Goal: Information Seeking & Learning: Learn about a topic

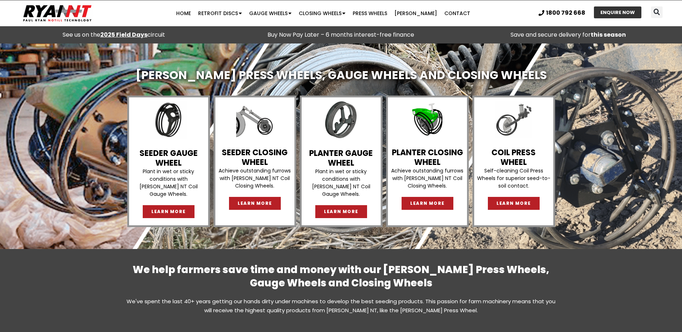
click at [426, 153] on link "PLANTER CLOSING WHEEL" at bounding box center [427, 157] width 71 height 20
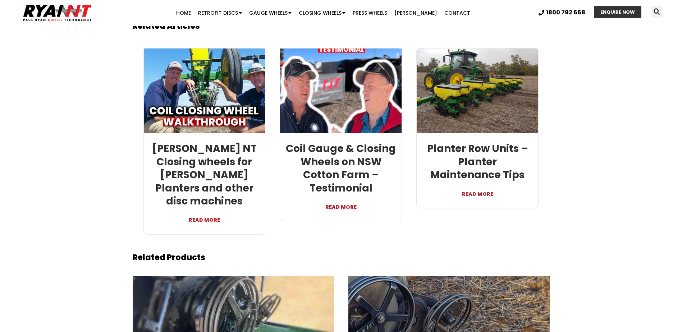
scroll to position [1690, 0]
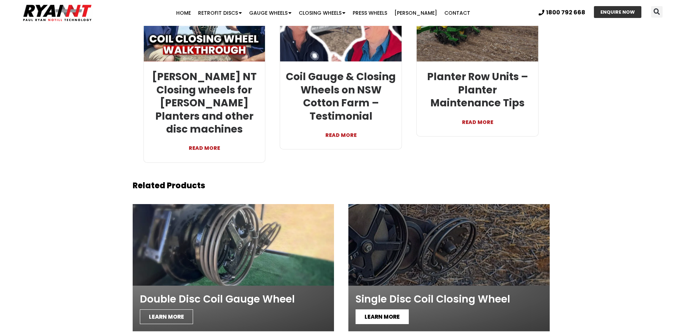
click at [382, 310] on span "LEARN MORE" at bounding box center [382, 317] width 53 height 15
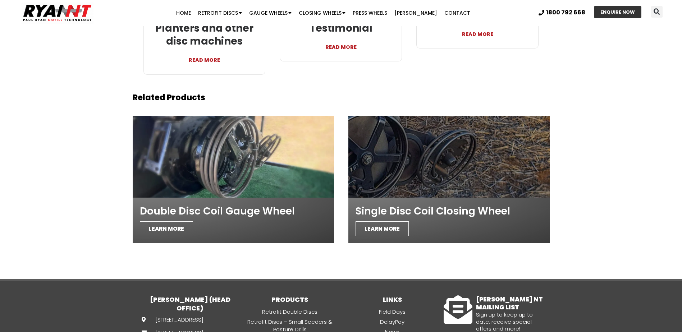
scroll to position [1726, 0]
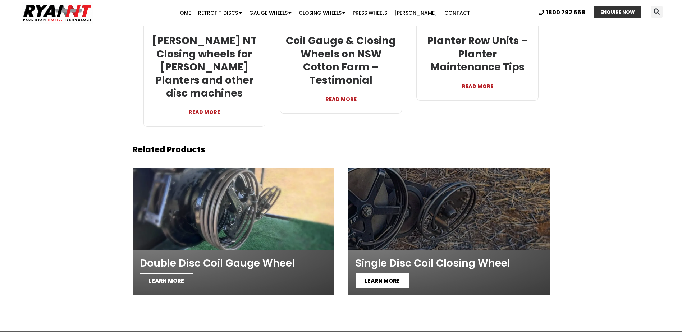
click at [386, 274] on span "LEARN MORE" at bounding box center [382, 281] width 53 height 15
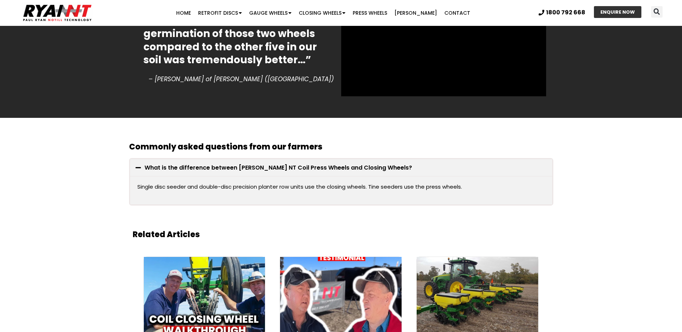
scroll to position [1402, 0]
